Goal: Information Seeking & Learning: Learn about a topic

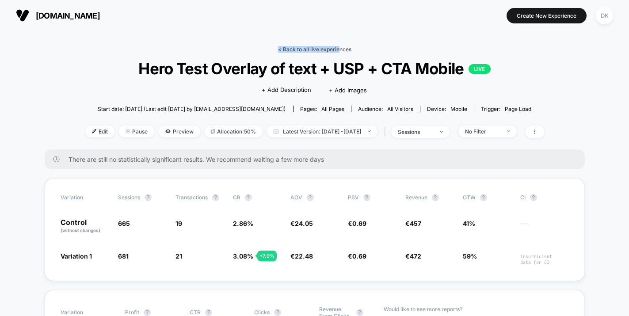
click at [338, 46] on link "< Back to all live experiences" at bounding box center [314, 49] width 73 height 7
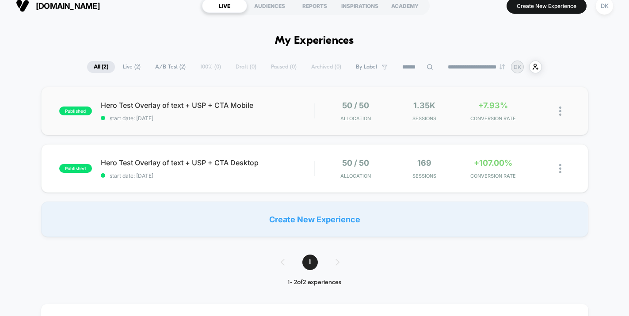
scroll to position [9, 0]
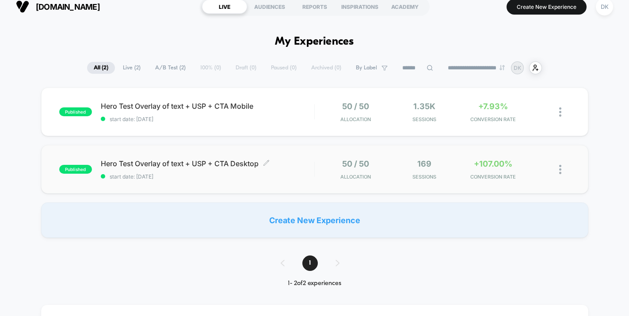
click at [299, 169] on div "Hero Test Overlay of text + USP + CTA Desktop Click to edit experience details …" at bounding box center [207, 169] width 213 height 21
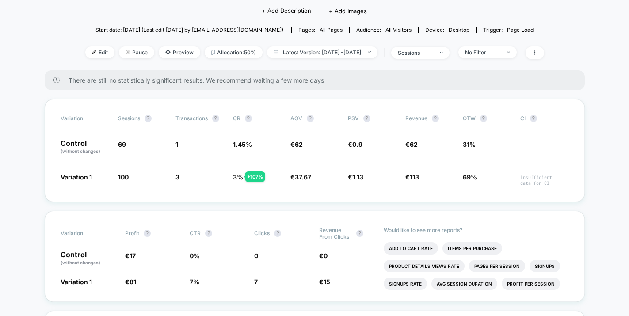
scroll to position [87, 0]
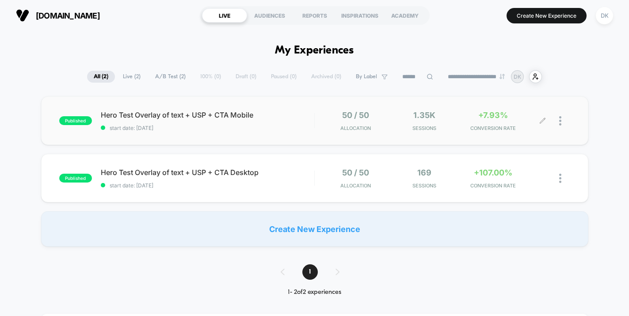
click at [431, 122] on div "1.35k Sessions" at bounding box center [424, 120] width 64 height 21
click at [133, 114] on span "Hero Test Overlay of text + USP + CTA Mobile Click to edit experience details" at bounding box center [207, 114] width 213 height 9
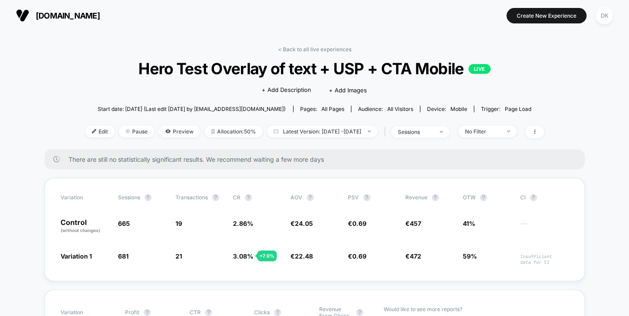
scroll to position [10, 0]
